Goal: Transaction & Acquisition: Purchase product/service

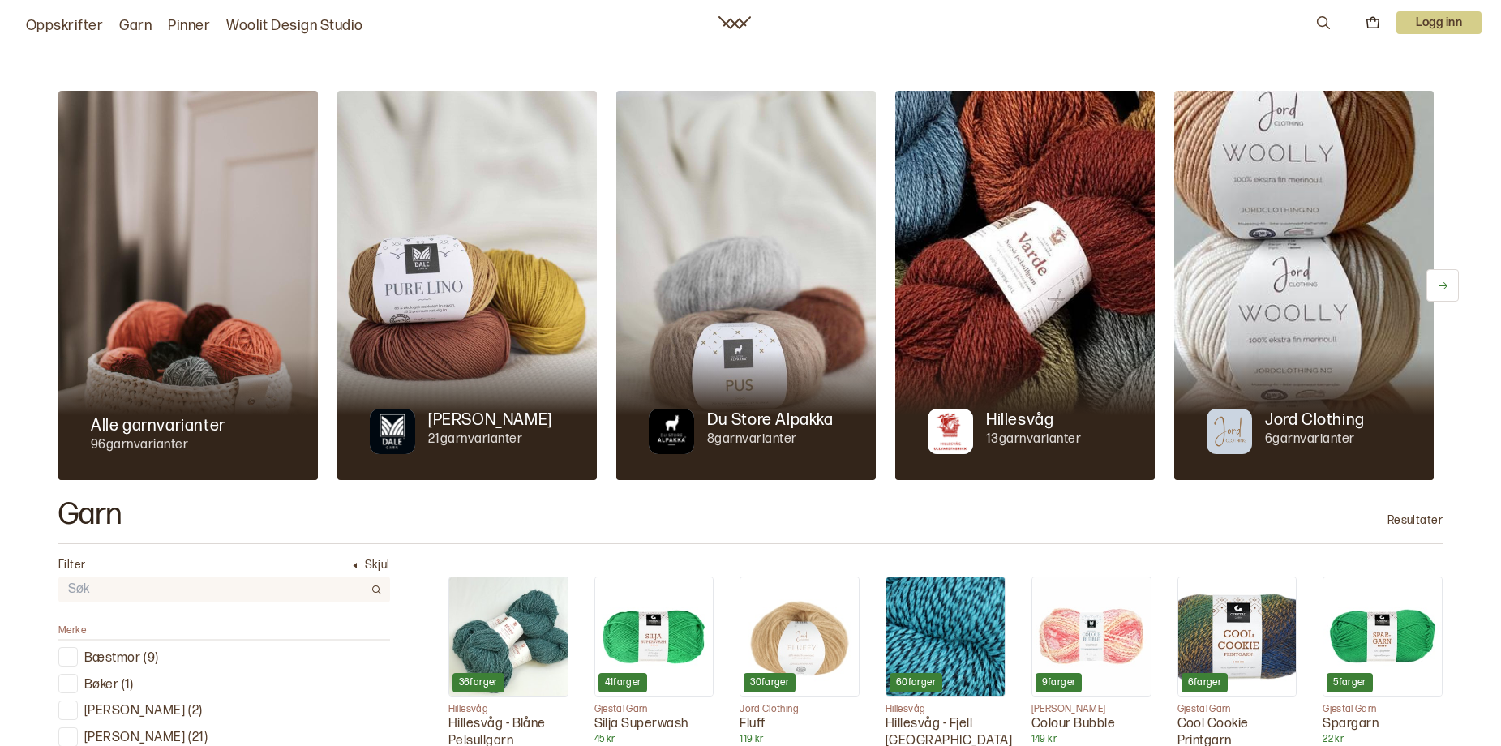
click at [72, 33] on link "Oppskrifter" at bounding box center [64, 26] width 77 height 23
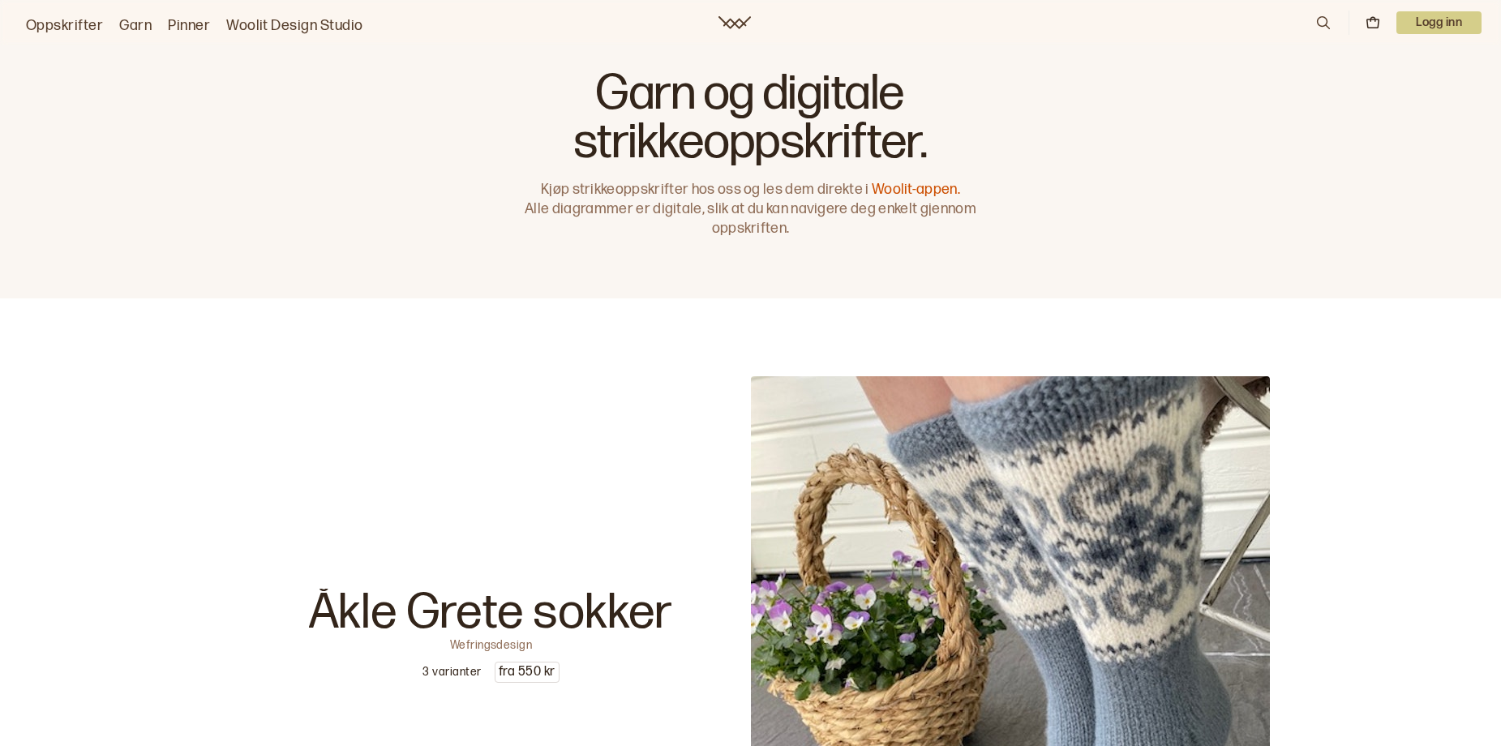
click at [1317, 21] on icon at bounding box center [1323, 22] width 13 height 13
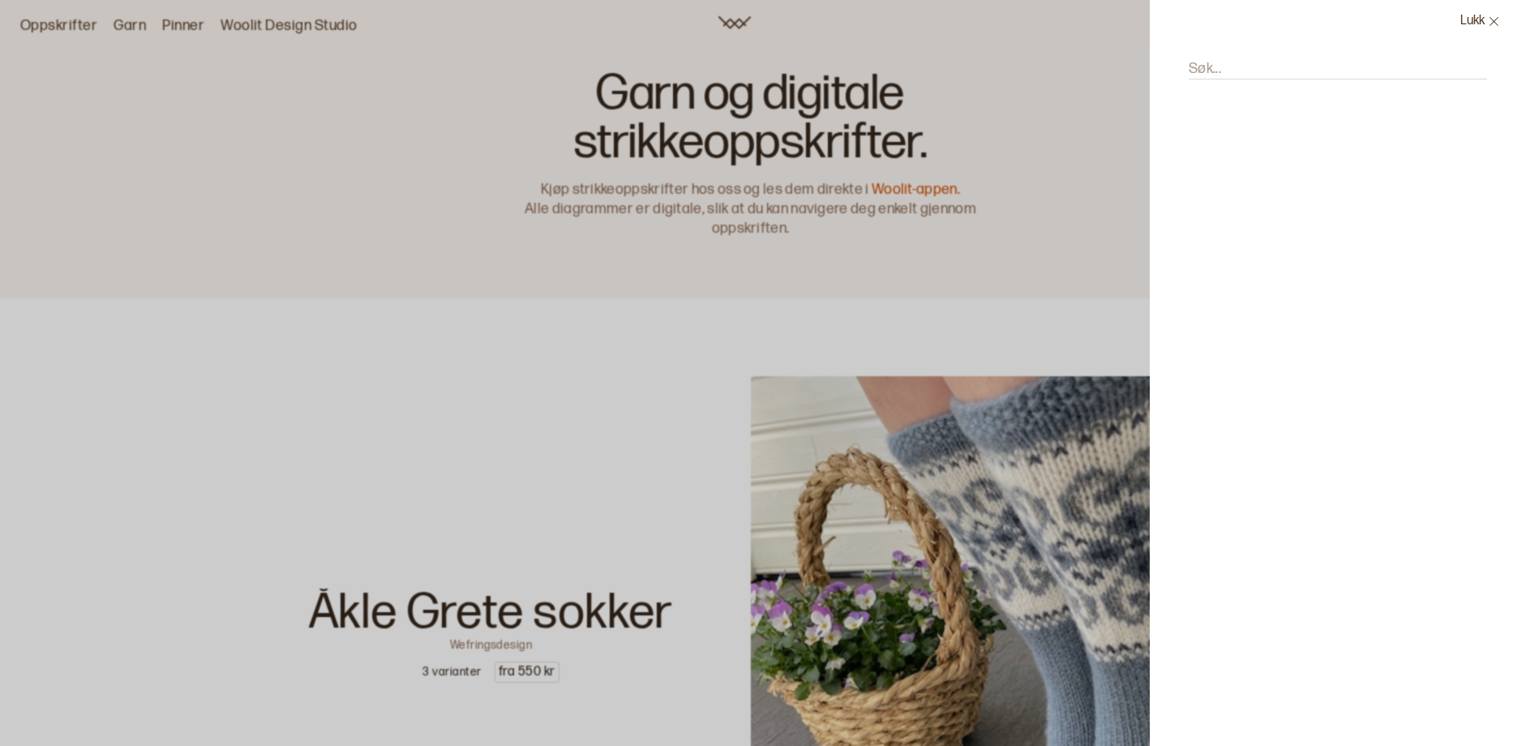
click at [1182, 72] on div "Søk..." at bounding box center [1331, 77] width 298 height 69
click at [1189, 79] on label "Søk..." at bounding box center [1205, 68] width 32 height 19
click at [1189, 79] on input "Søk..." at bounding box center [1338, 69] width 298 height 20
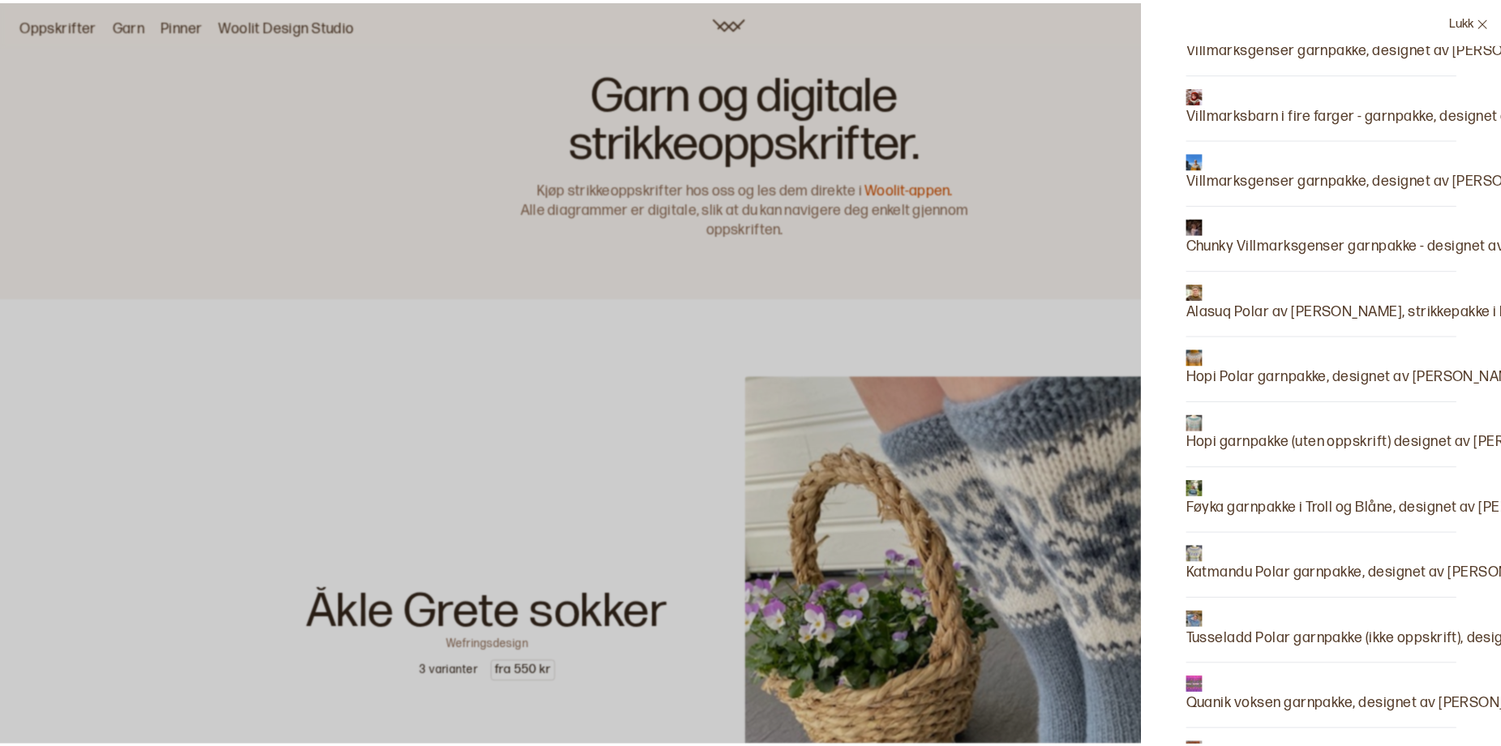
scroll to position [649, 0]
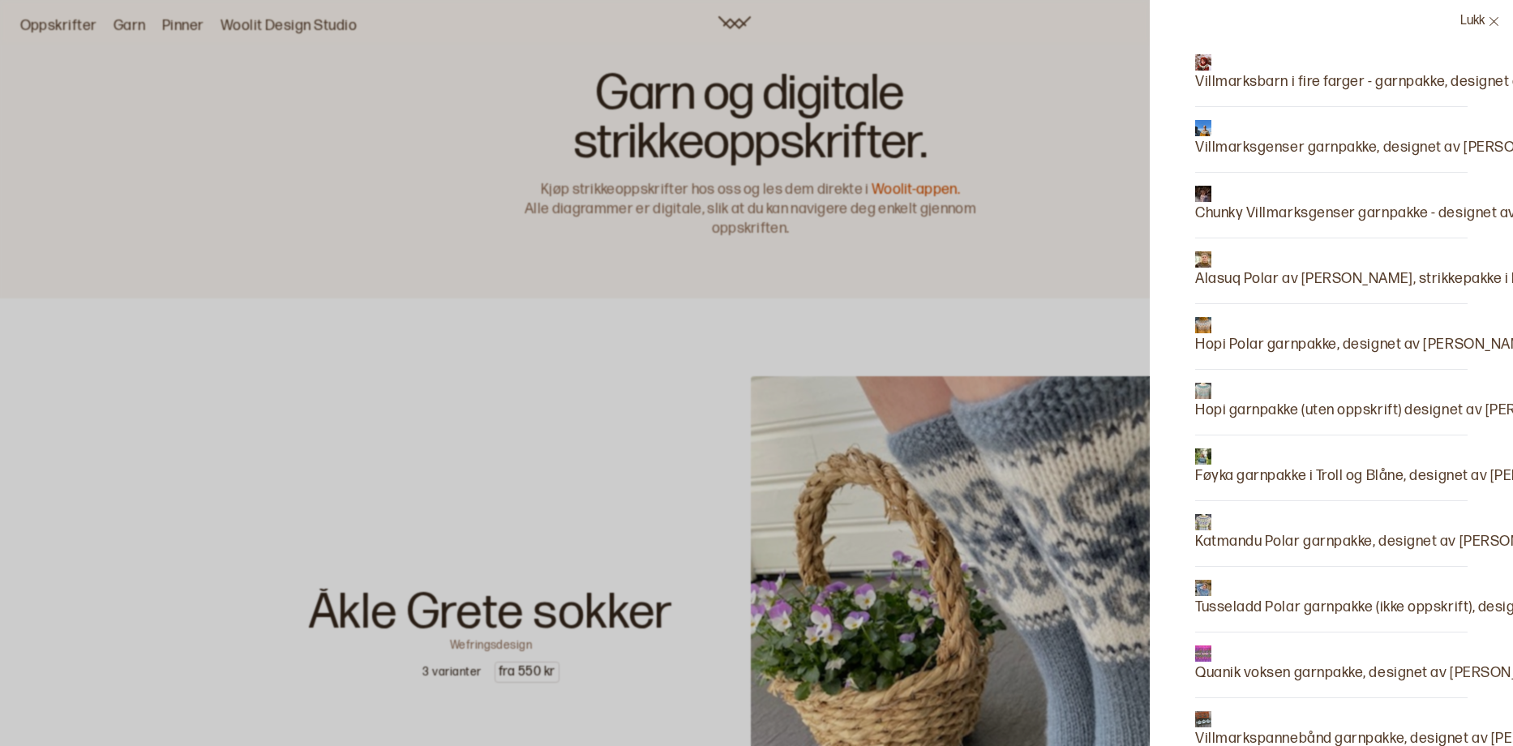
type input "alasuq"
click at [1208, 290] on p "Alasuq Polar av [PERSON_NAME], strikkepakke i Blåne og Troll" at bounding box center [1397, 279] width 404 height 23
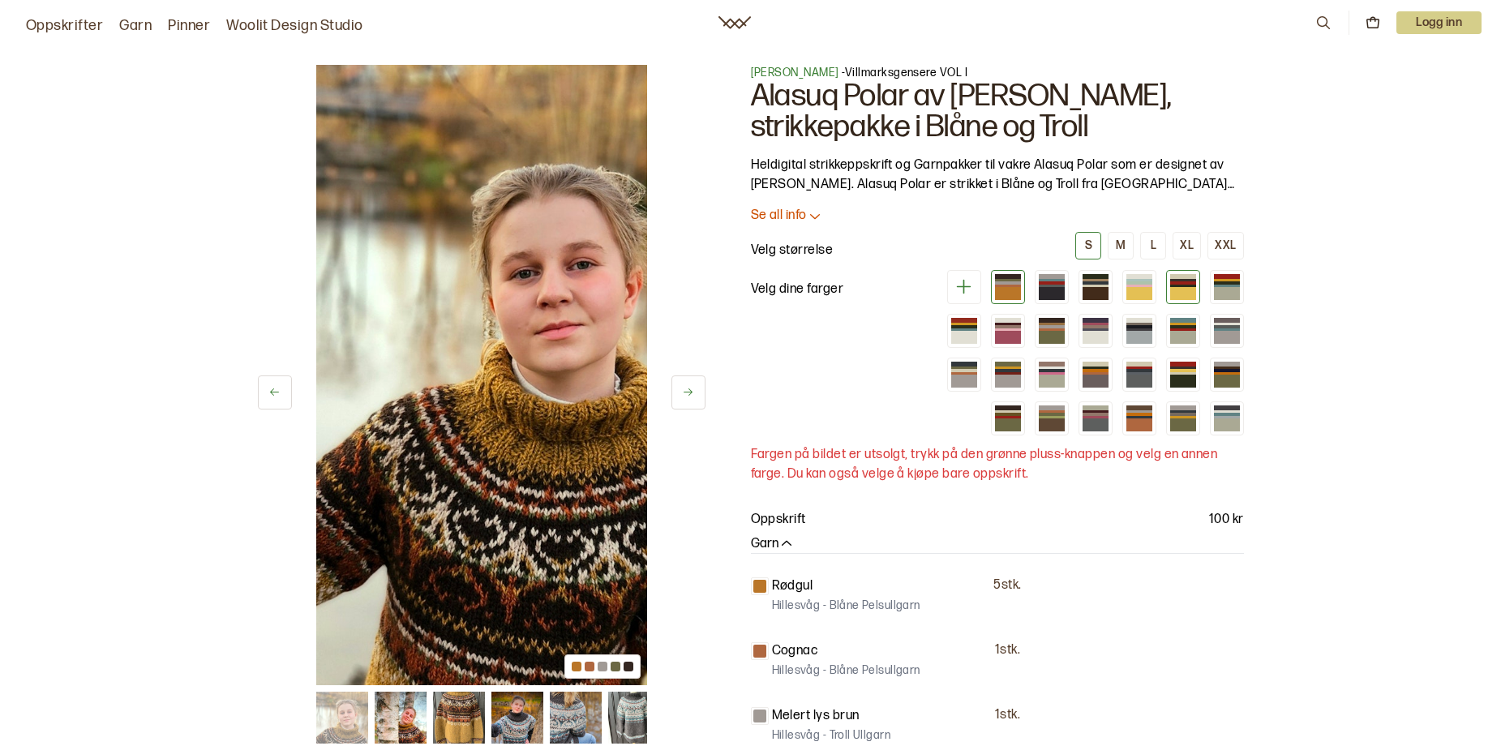
click at [1196, 300] on div at bounding box center [1183, 293] width 26 height 13
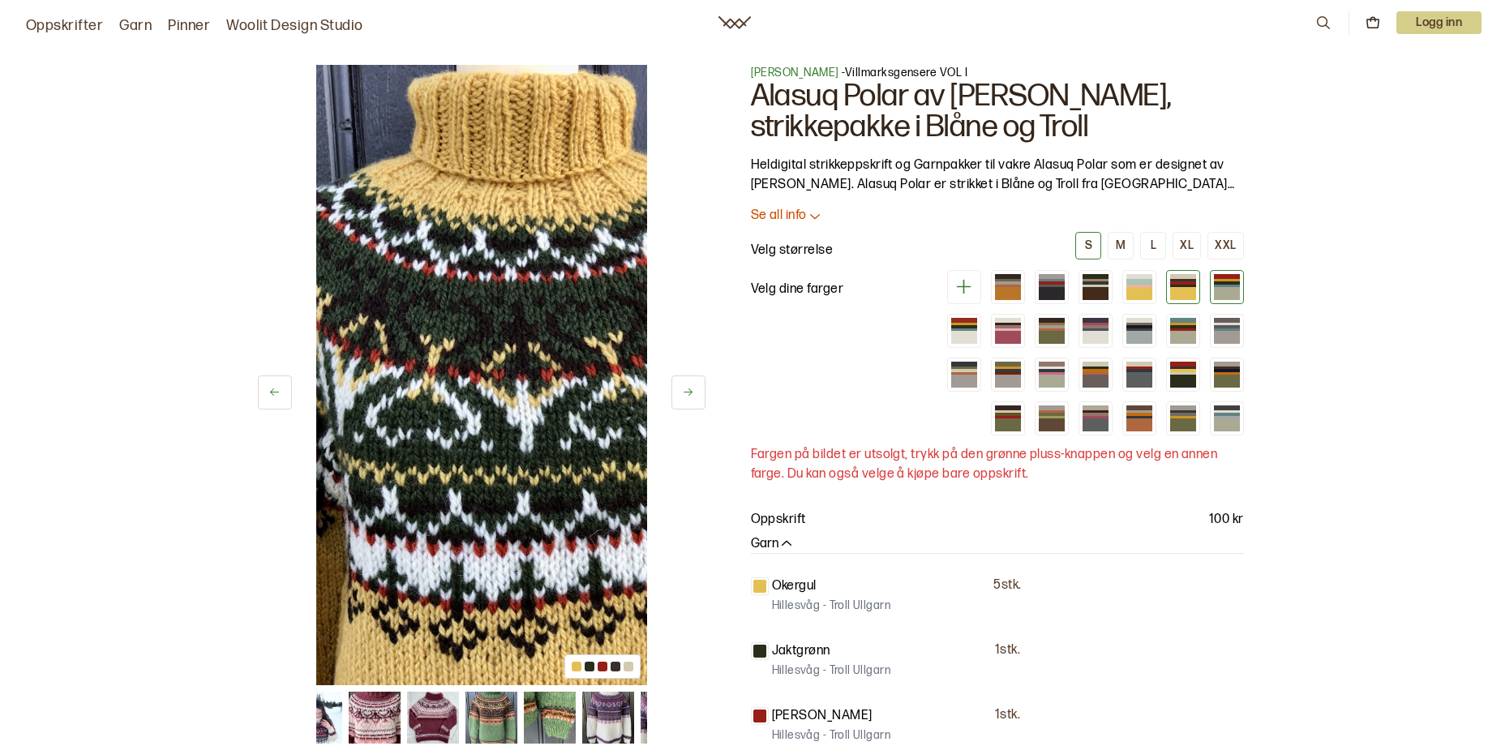
click at [1240, 300] on div at bounding box center [1227, 293] width 26 height 13
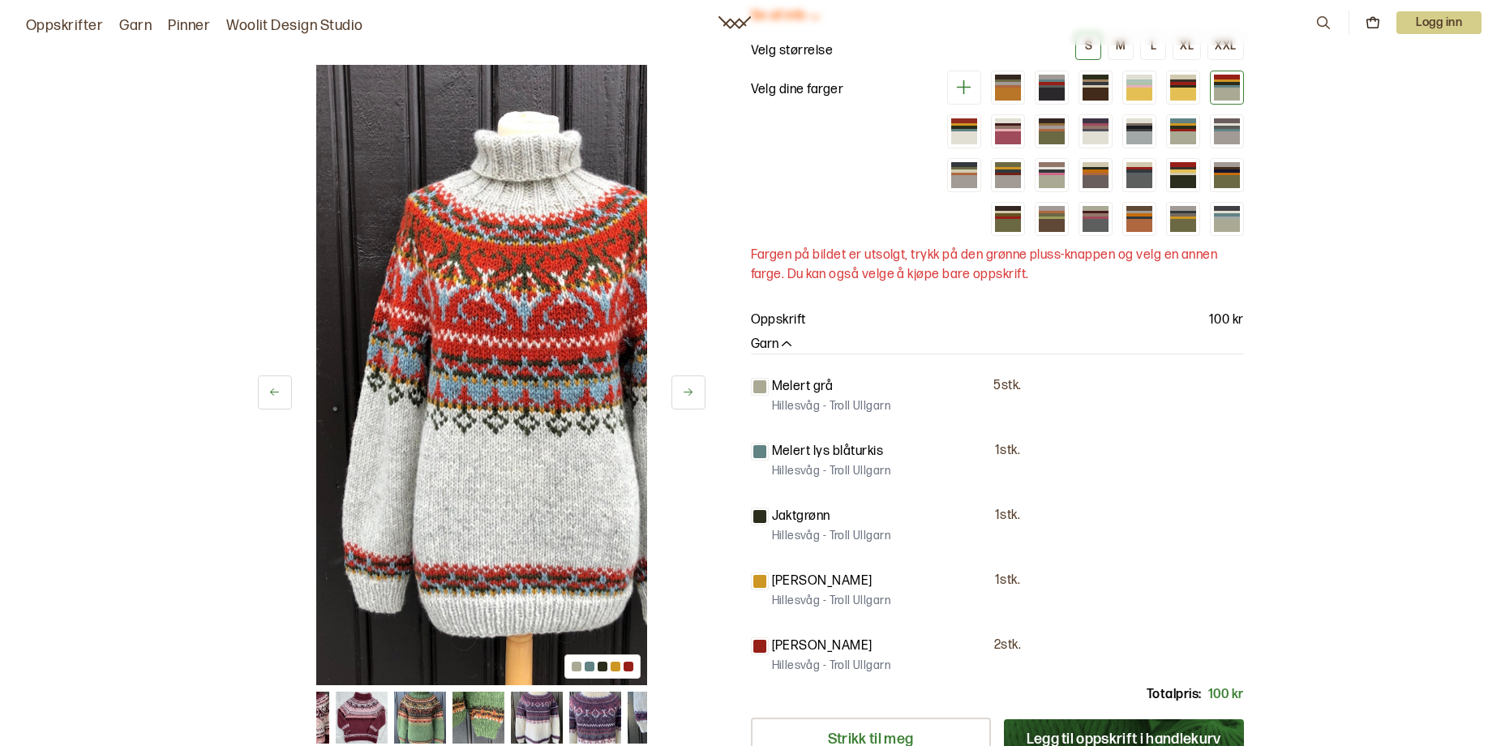
scroll to position [162, 0]
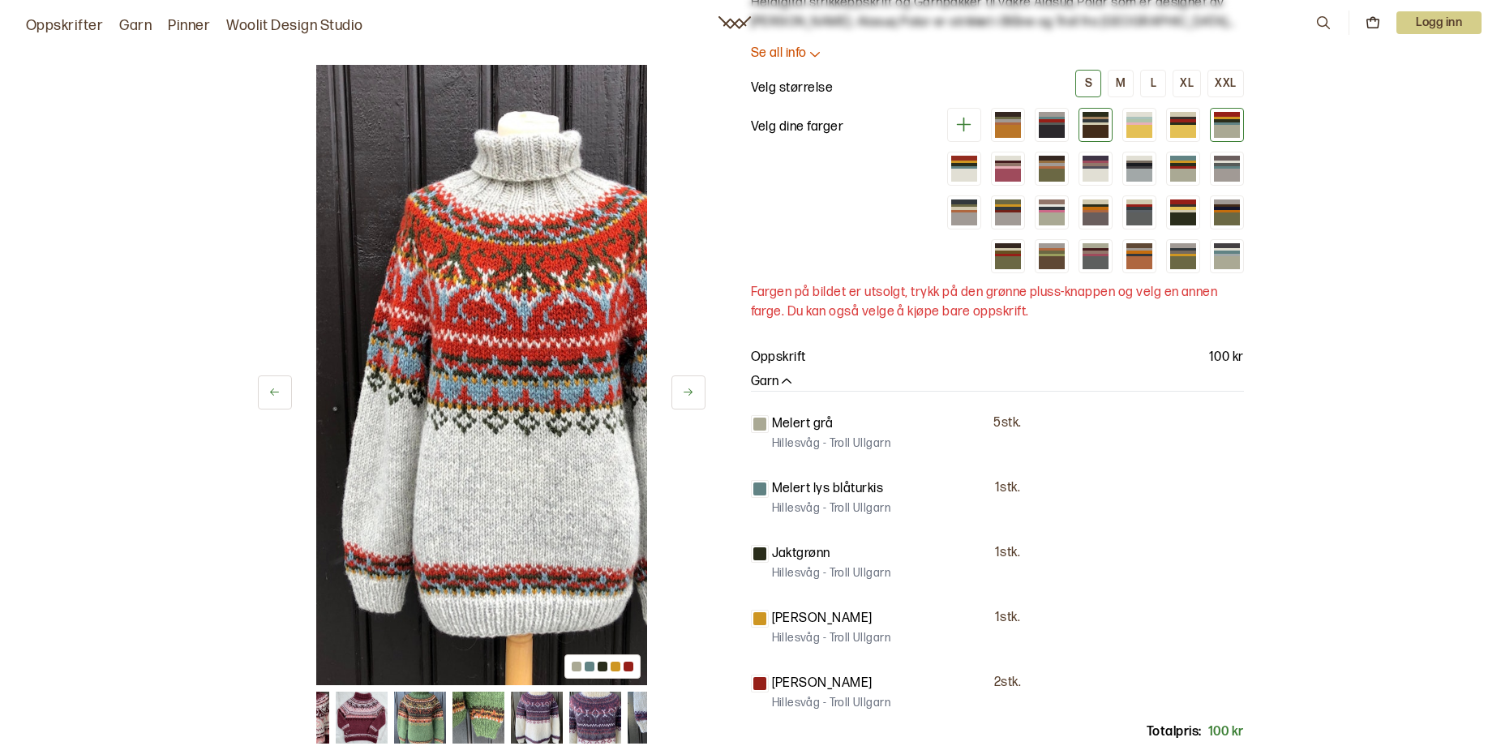
click at [1109, 125] on div at bounding box center [1096, 123] width 26 height 2
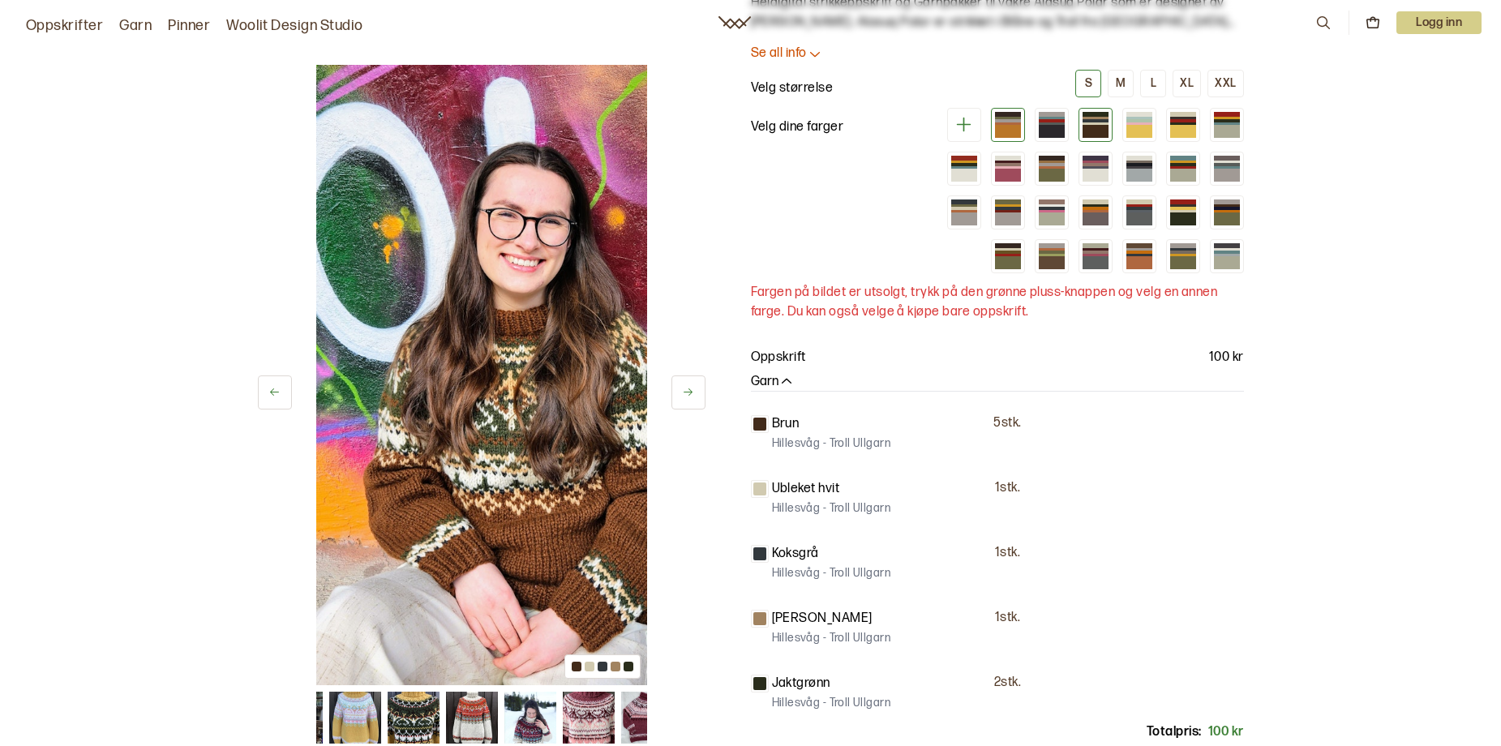
click at [1021, 117] on div at bounding box center [1008, 114] width 26 height 5
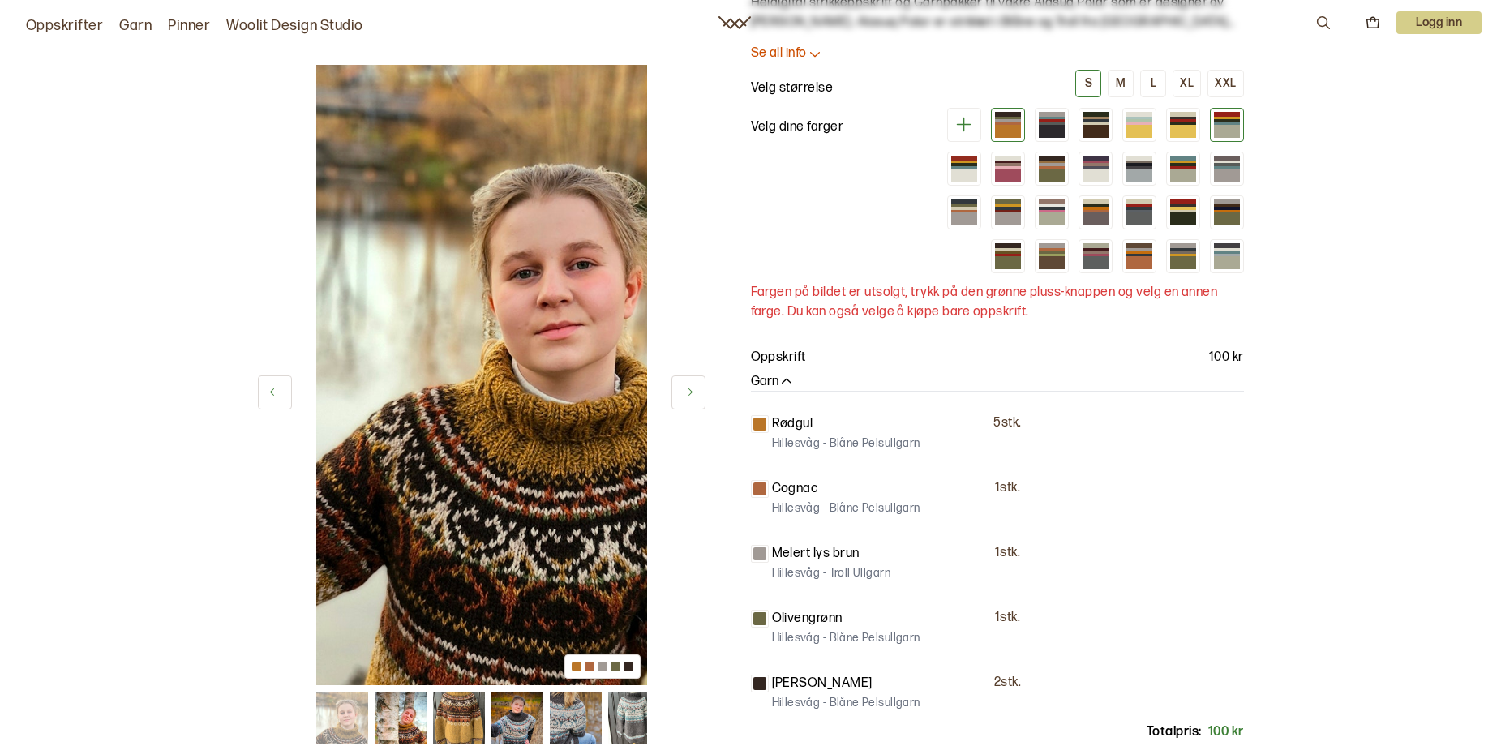
click at [1240, 125] on div at bounding box center [1227, 123] width 26 height 2
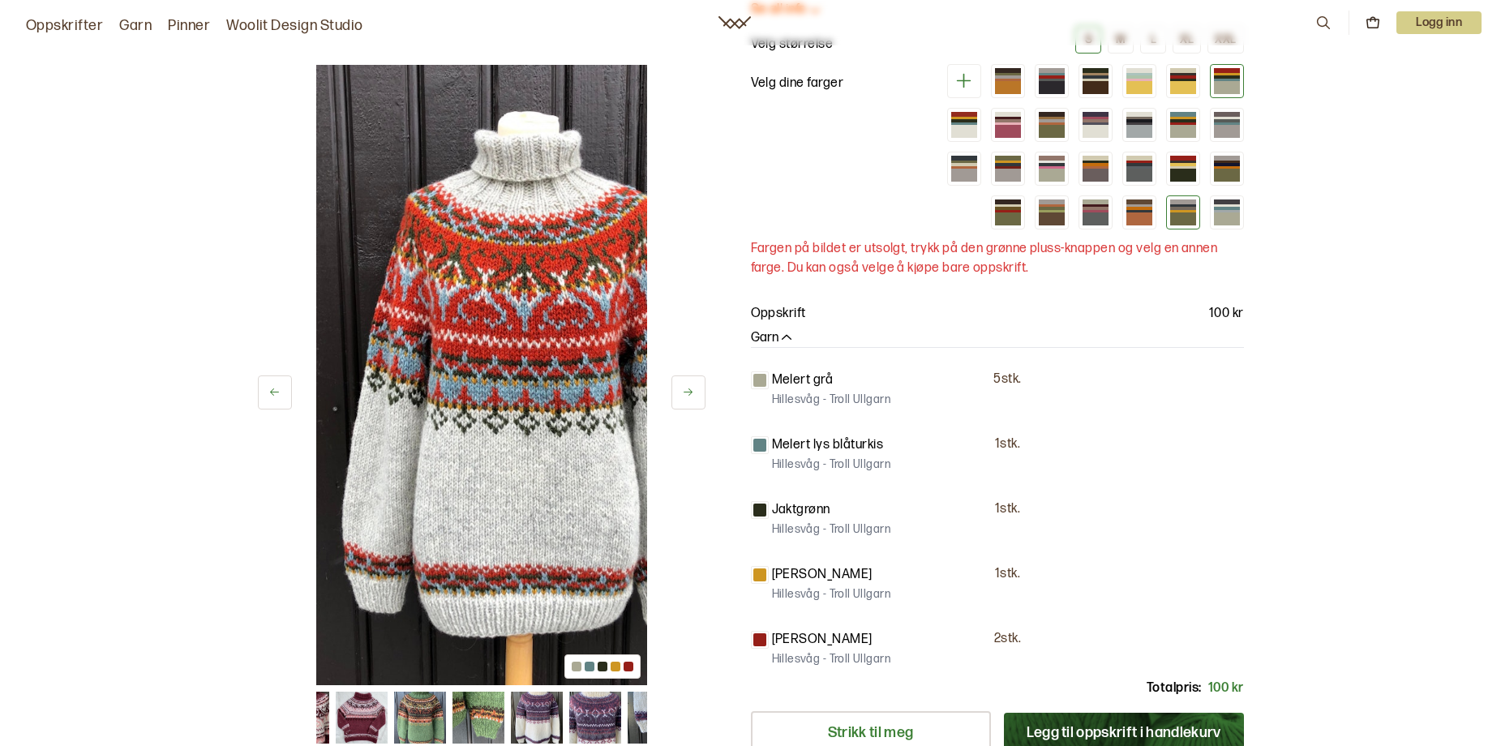
scroll to position [162, 0]
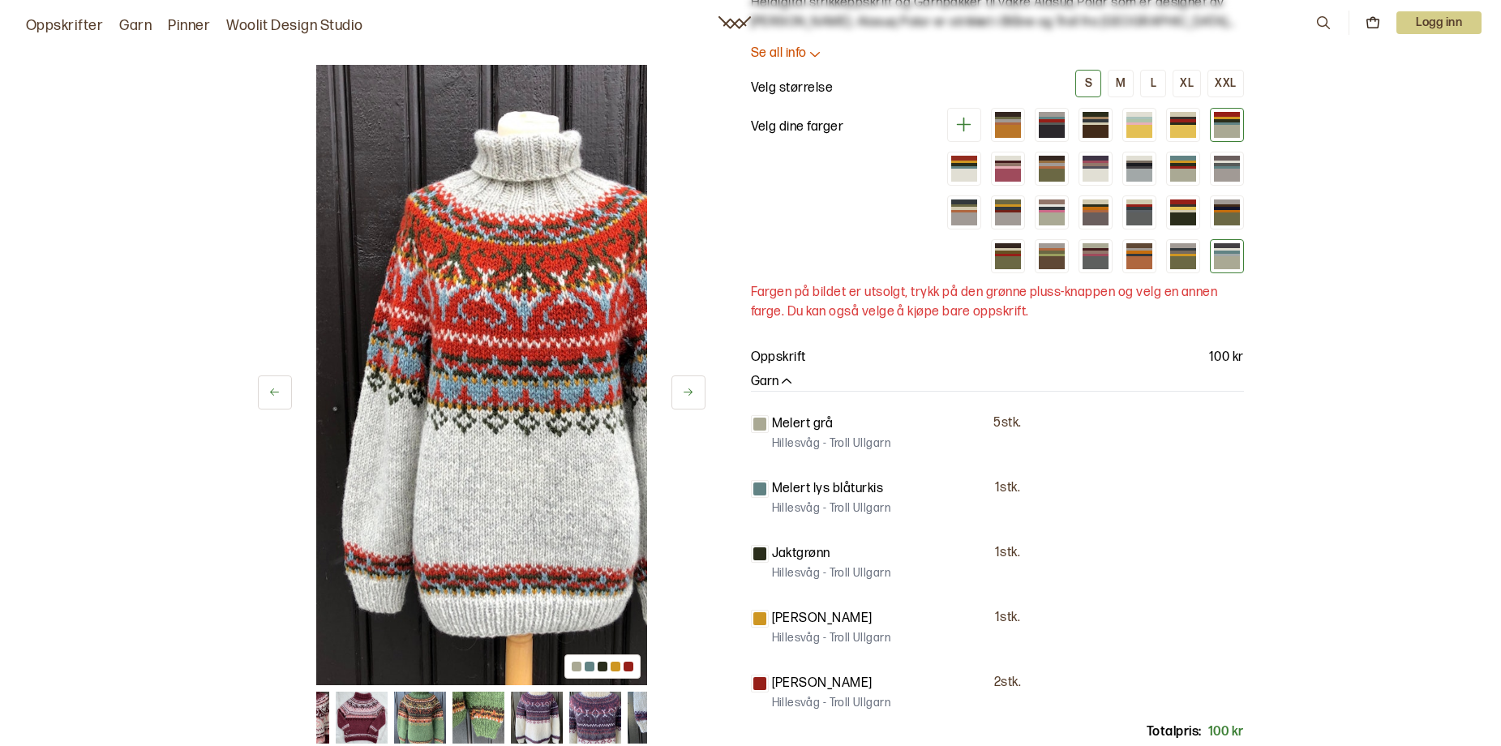
click at [1240, 256] on div at bounding box center [1227, 255] width 26 height 2
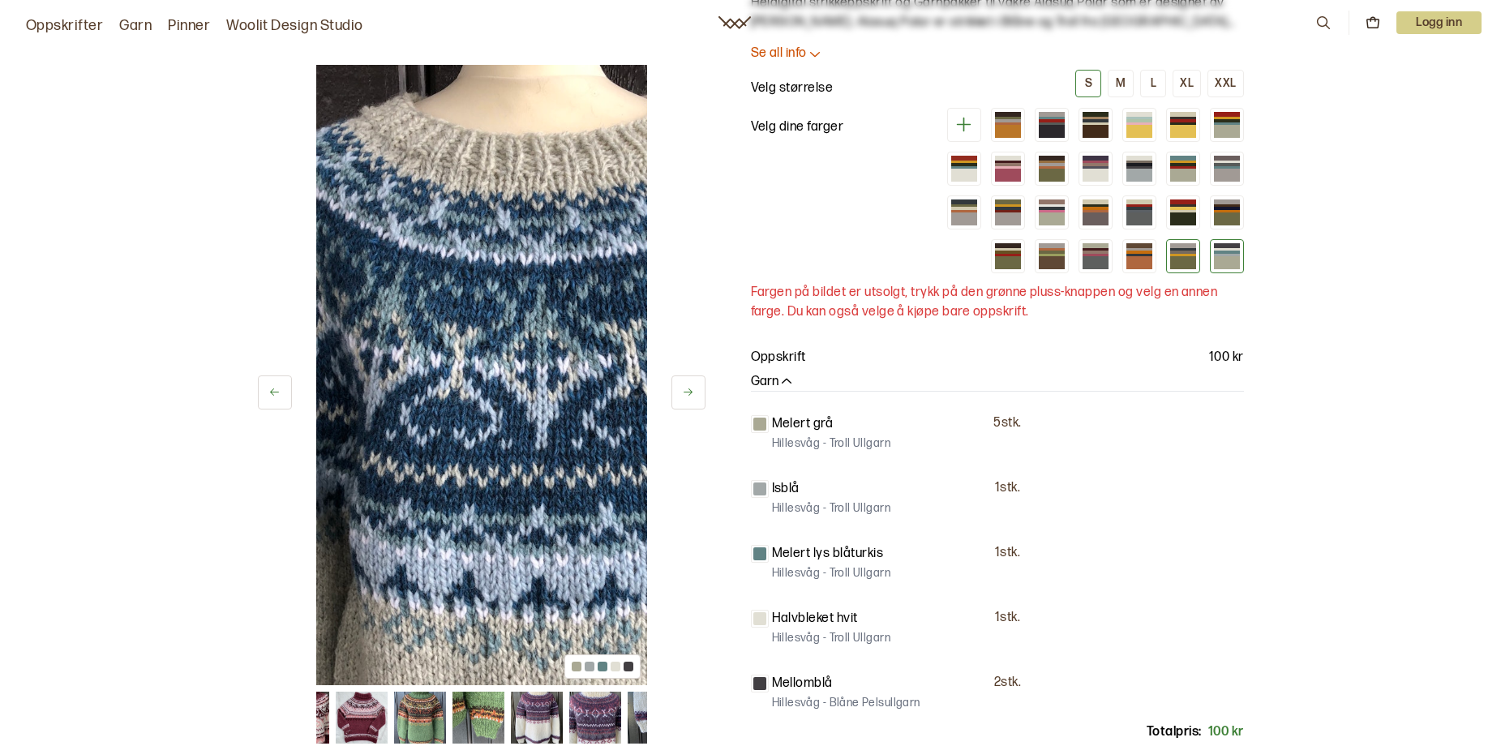
click at [1196, 269] on div at bounding box center [1183, 262] width 26 height 13
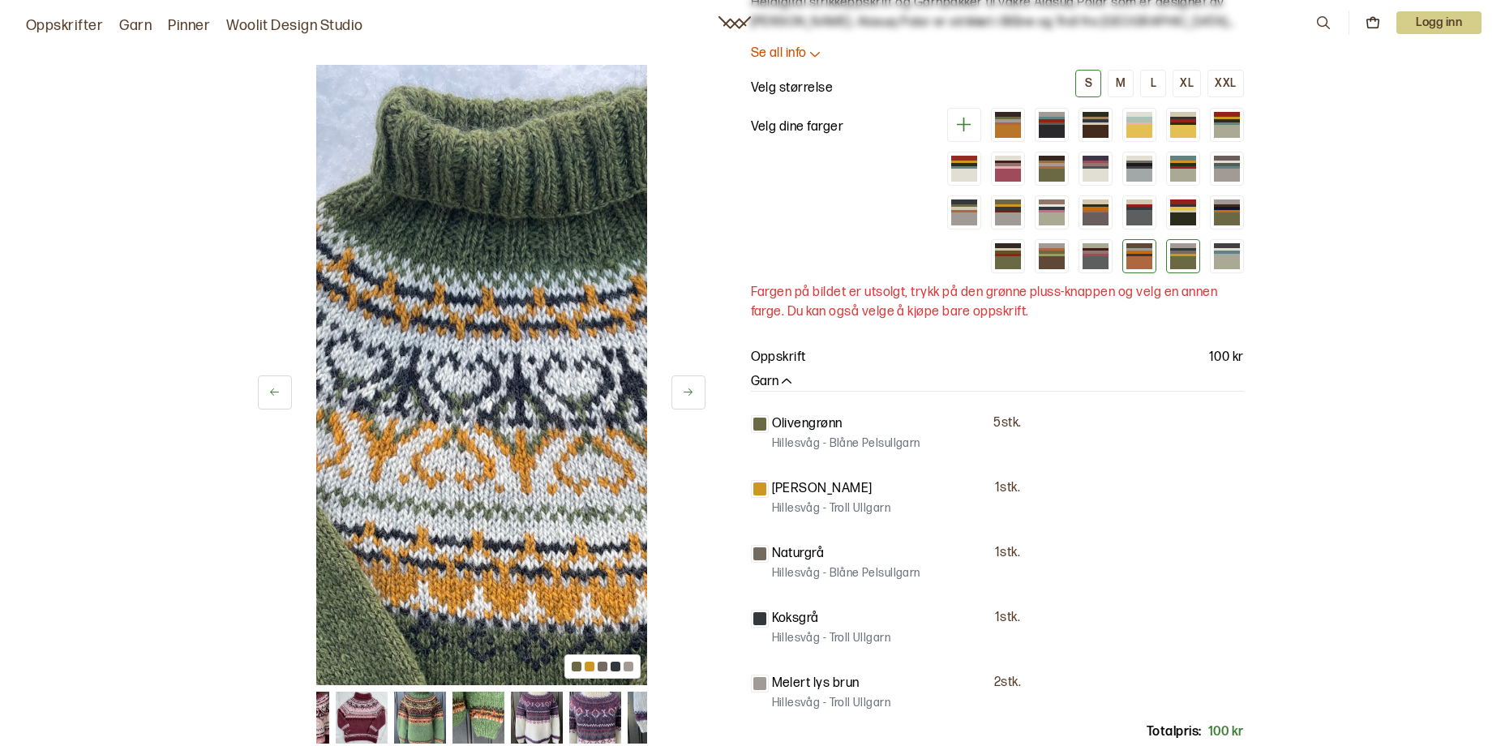
click at [1152, 269] on div at bounding box center [1139, 262] width 26 height 13
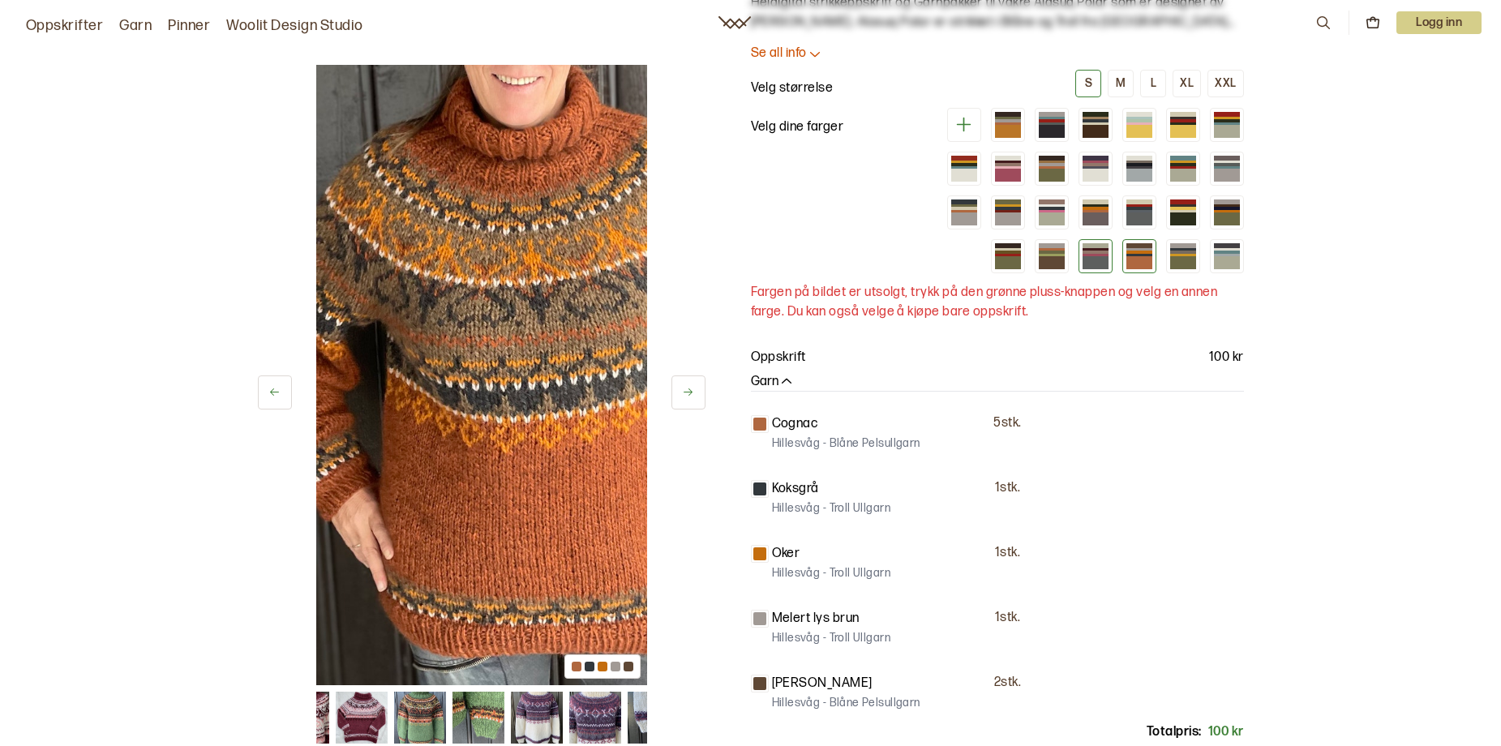
click at [1109, 269] on div at bounding box center [1096, 262] width 26 height 13
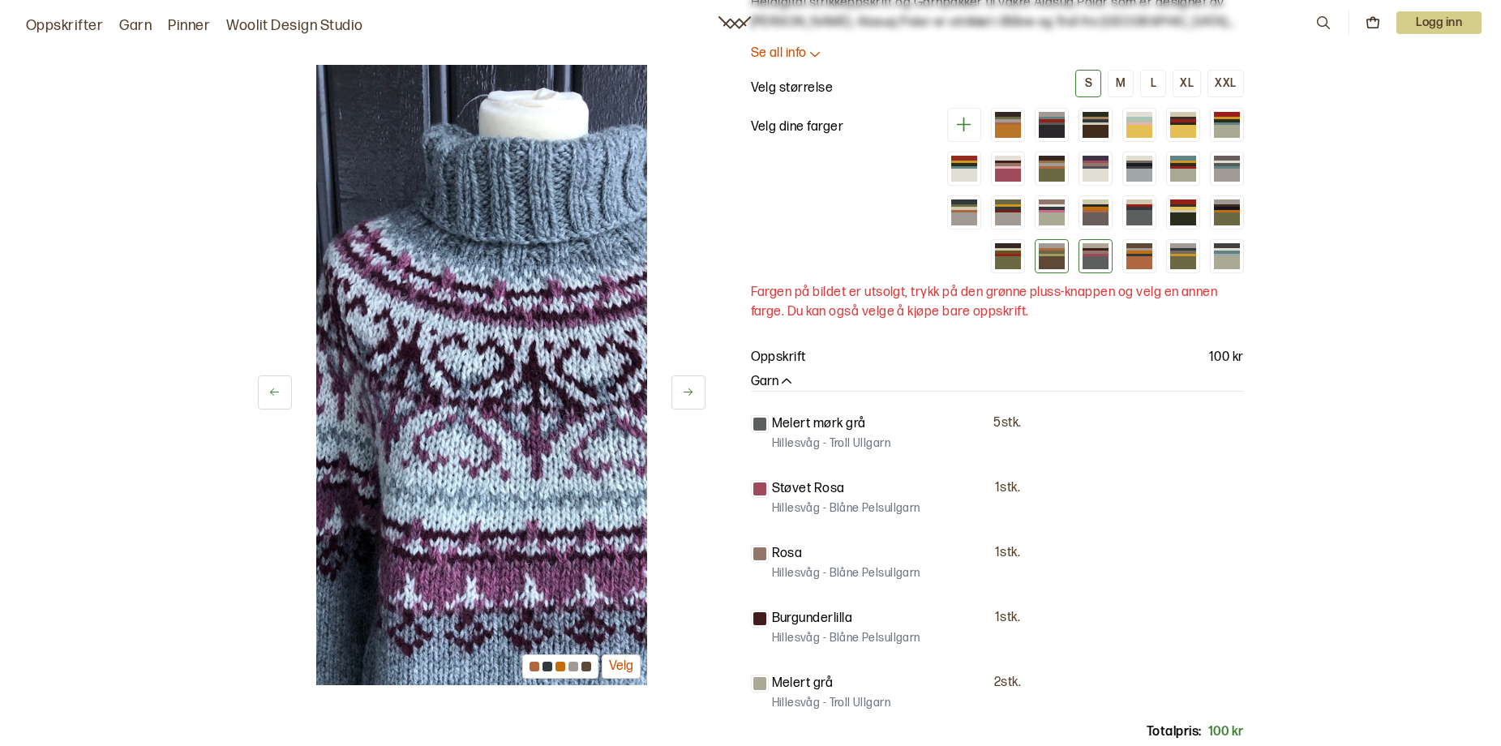
click at [1065, 269] on div at bounding box center [1052, 262] width 26 height 13
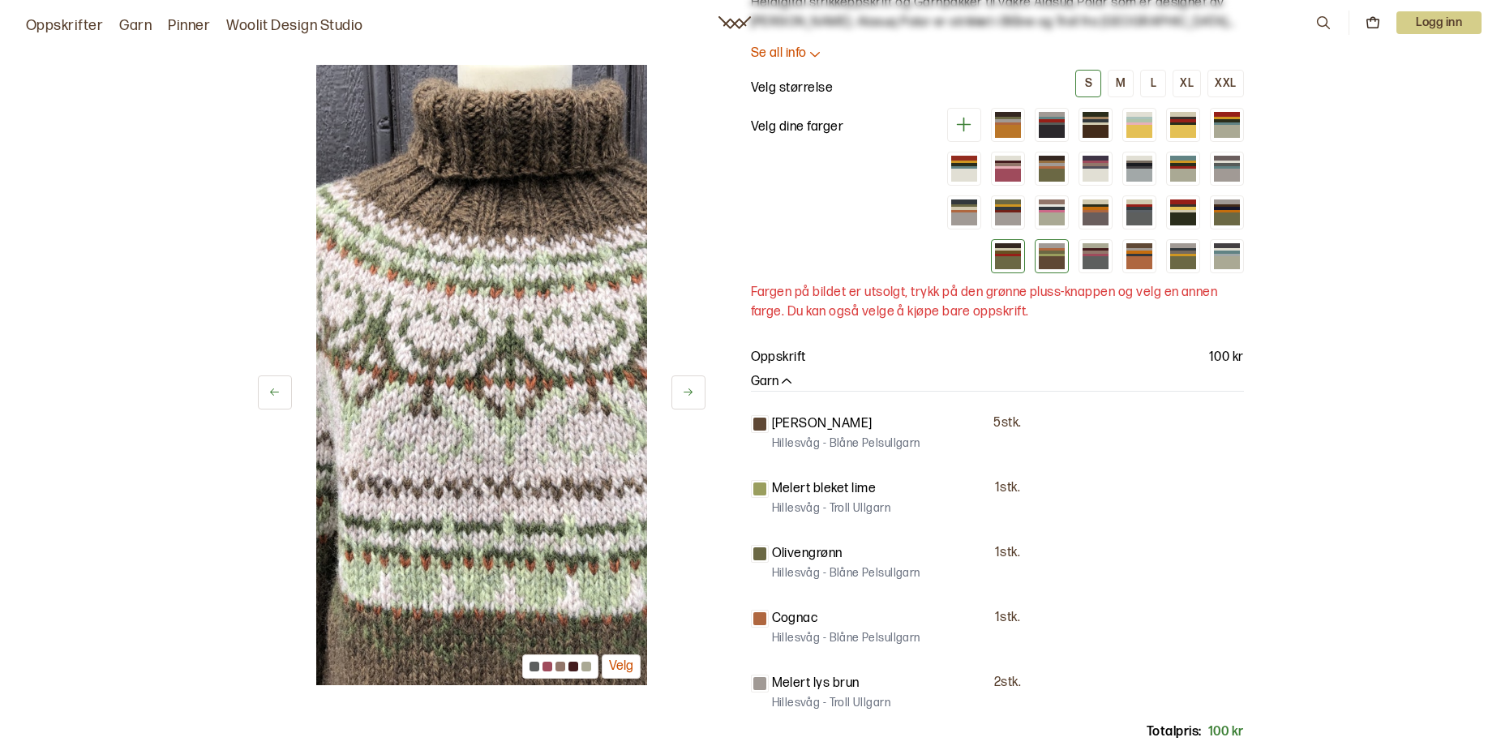
click at [1021, 269] on div at bounding box center [1008, 262] width 26 height 13
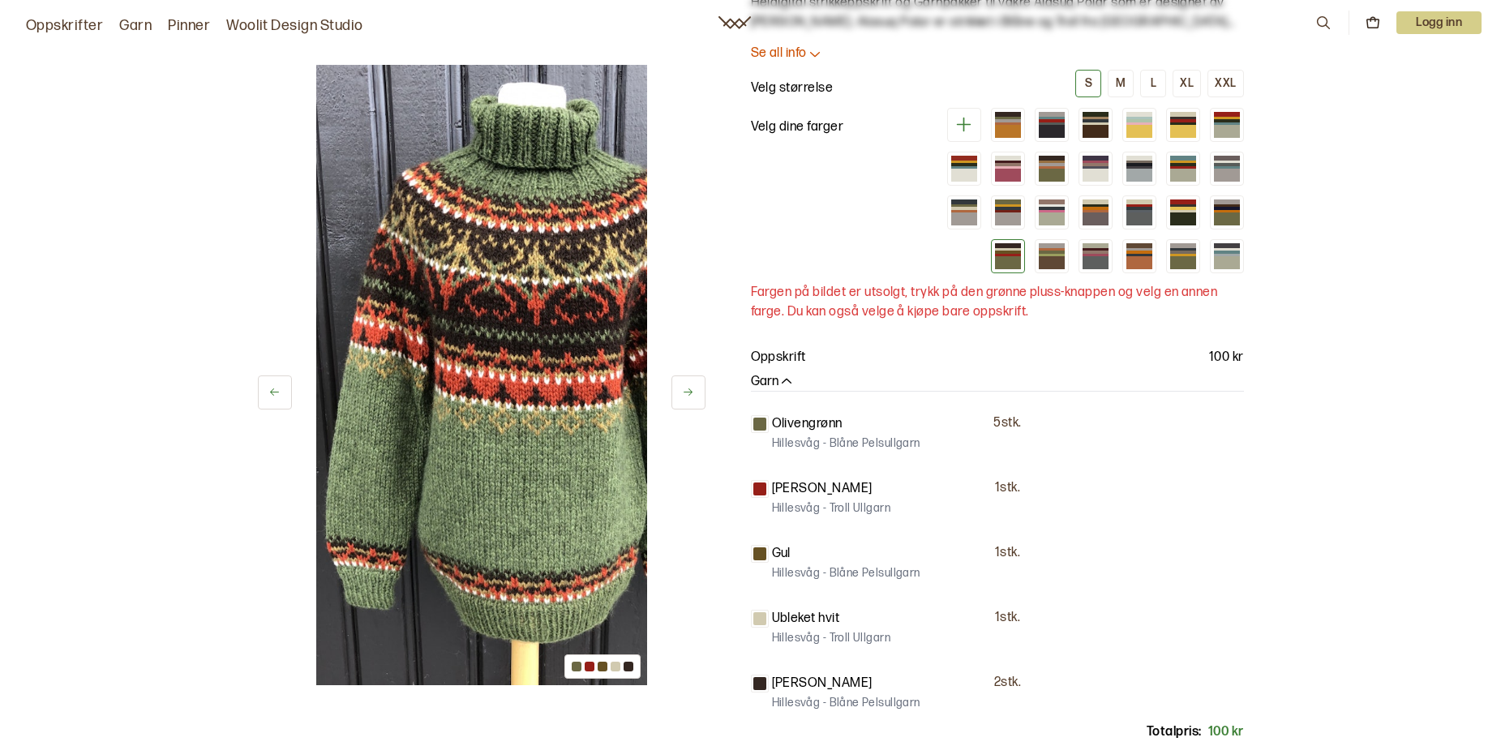
click at [152, 34] on link "Garn" at bounding box center [135, 26] width 32 height 23
